Goal: Task Accomplishment & Management: Use online tool/utility

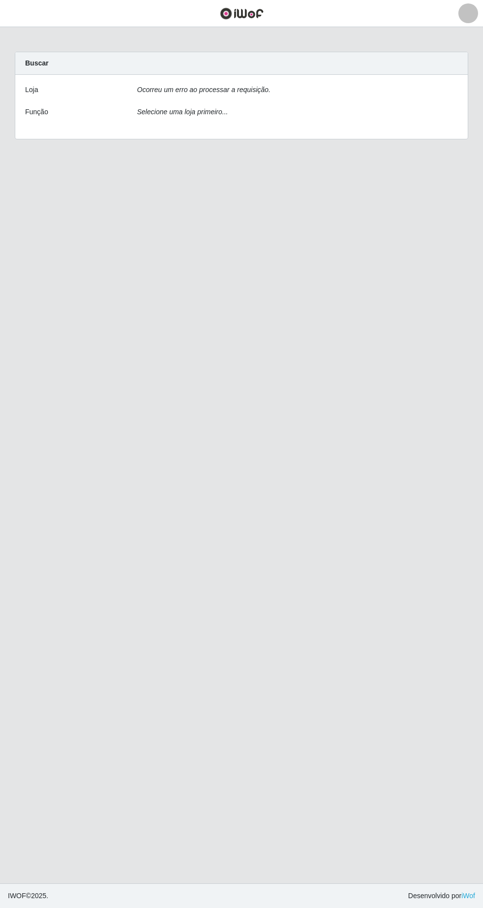
click at [263, 85] on div "Ocorreu um erro ao processar a requisição." at bounding box center [296, 92] width 335 height 14
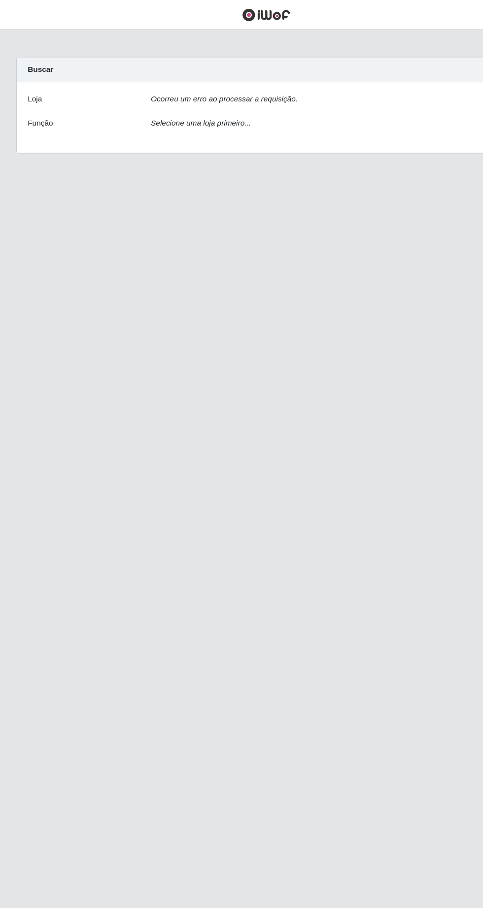
click at [246, 84] on div "Loja Ocorreu um erro ao processar a requisição. Função Selecione uma loja prime…" at bounding box center [241, 107] width 452 height 64
click at [242, 95] on div "Ocorreu um erro ao processar a requisição." at bounding box center [296, 92] width 335 height 14
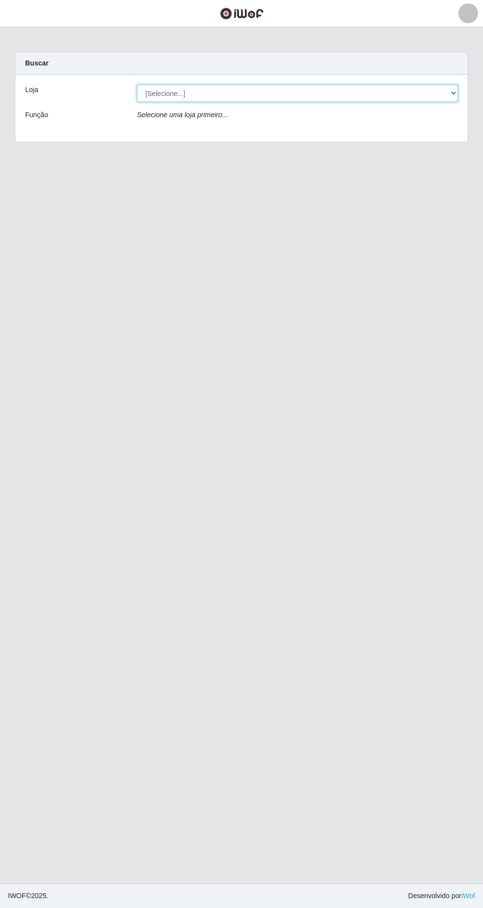
click at [222, 96] on select "[Selecione...] Extrabom - Loja 05 Jardim Camburi" at bounding box center [297, 93] width 321 height 17
select select "494"
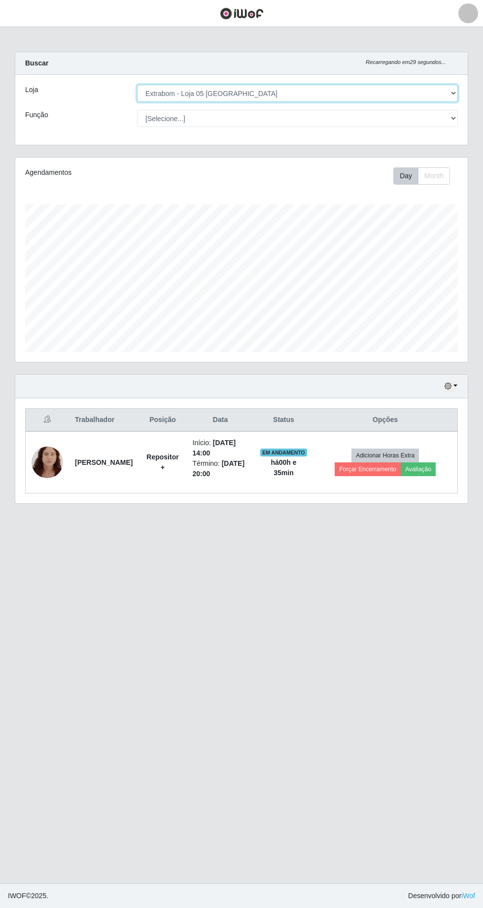
scroll to position [204, 452]
click at [455, 386] on button "button" at bounding box center [451, 386] width 14 height 11
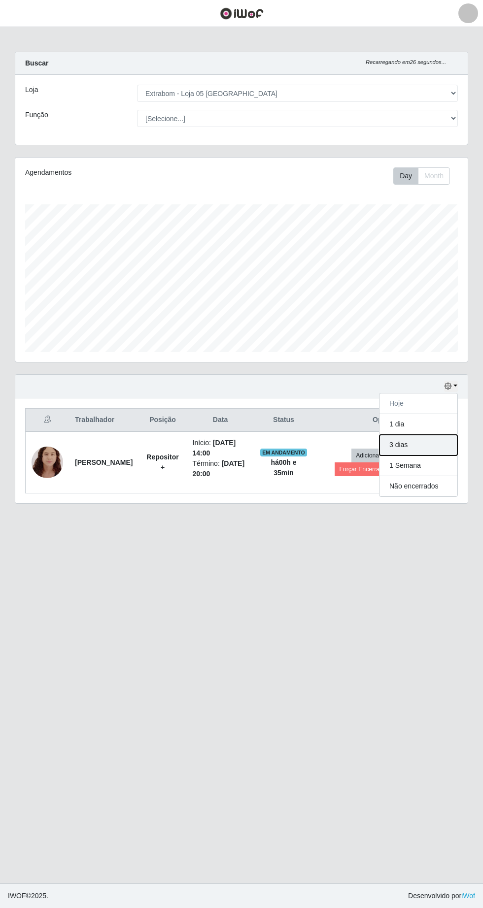
click at [447, 453] on button "3 dias" at bounding box center [418, 445] width 78 height 21
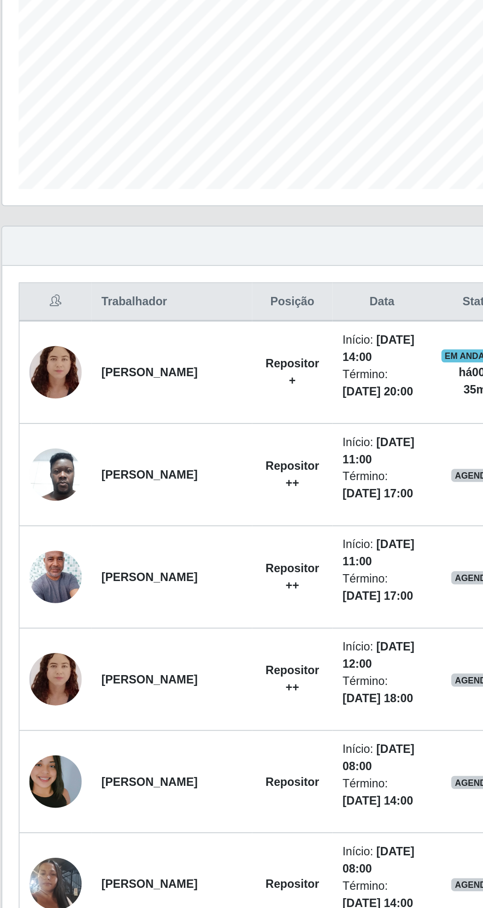
scroll to position [3, 0]
